Goal: Transaction & Acquisition: Purchase product/service

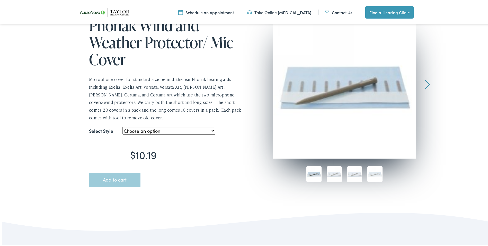
click at [212, 129] on select "Choose an option Wind and Weather Cover-- Long Wind and Weather Cover-- Short" at bounding box center [168, 129] width 93 height 7
select select "wind-and-weather-cover-short"
click at [122, 126] on select "Choose an option Wind and Weather Cover-- Long Wind and Weather Cover-- Short" at bounding box center [168, 129] width 93 height 7
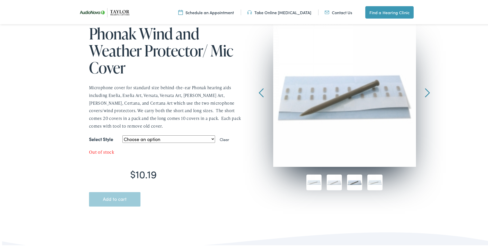
scroll to position [51, 0]
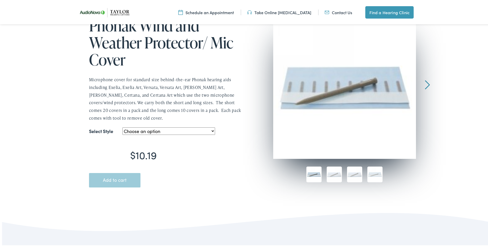
scroll to position [77, 0]
click at [211, 130] on select "Choose an option Wind and Weather Cover-- Long Wind and Weather Cover-- Short" at bounding box center [168, 129] width 93 height 7
select select "wind-and-weather-cover-short"
click at [122, 126] on select "Choose an option Wind and Weather Cover-- Long Wind and Weather Cover-- Short" at bounding box center [168, 129] width 93 height 7
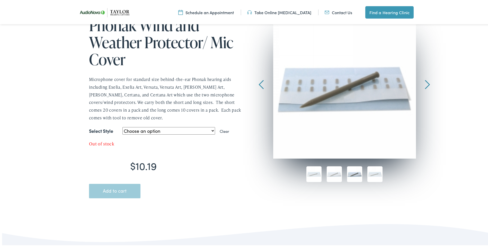
click at [225, 130] on link "Clear" at bounding box center [225, 129] width 10 height 5
select select
